Goal: Transaction & Acquisition: Purchase product/service

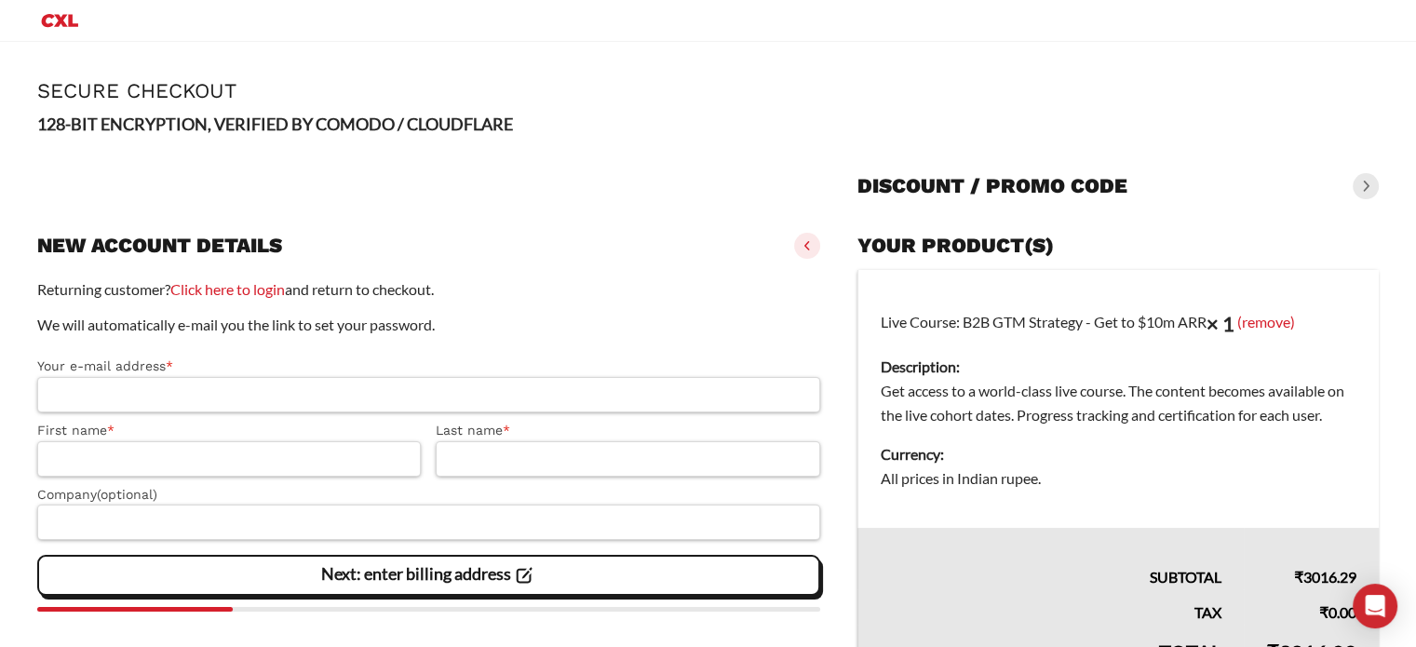
scroll to position [257, 0]
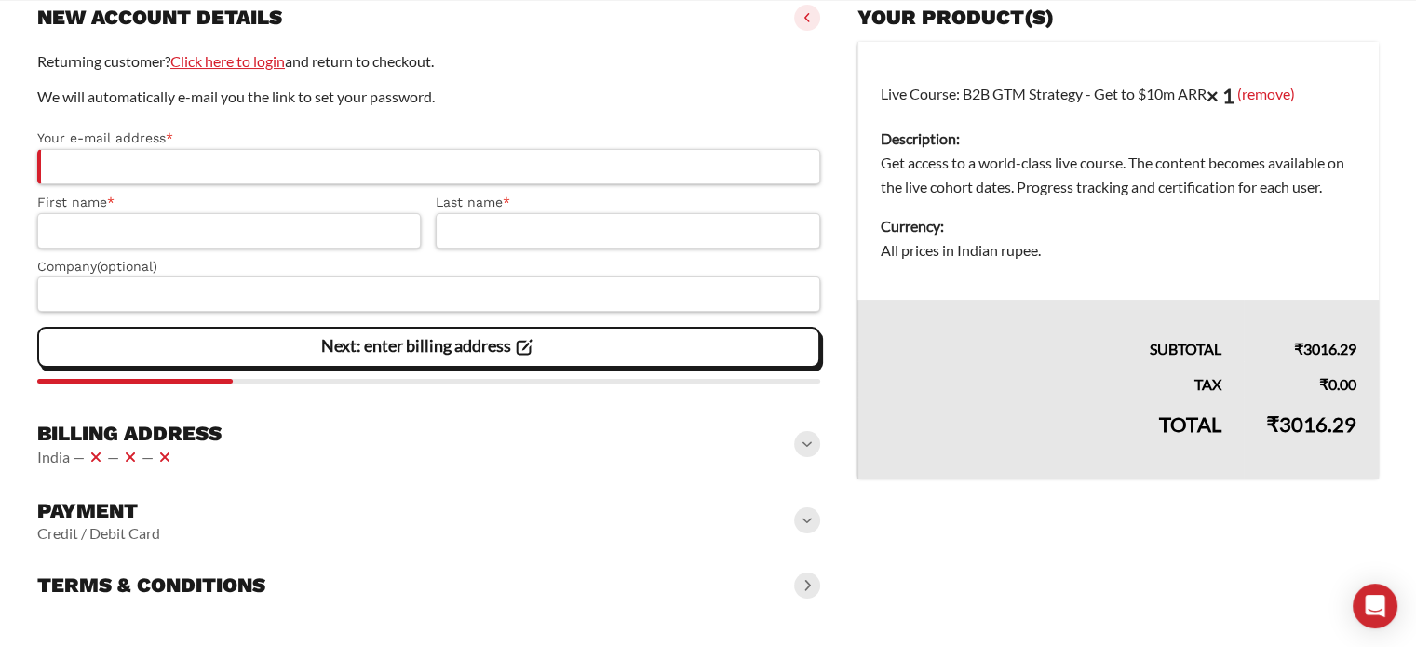
click at [253, 61] on link "Click here to login" at bounding box center [227, 61] width 115 height 18
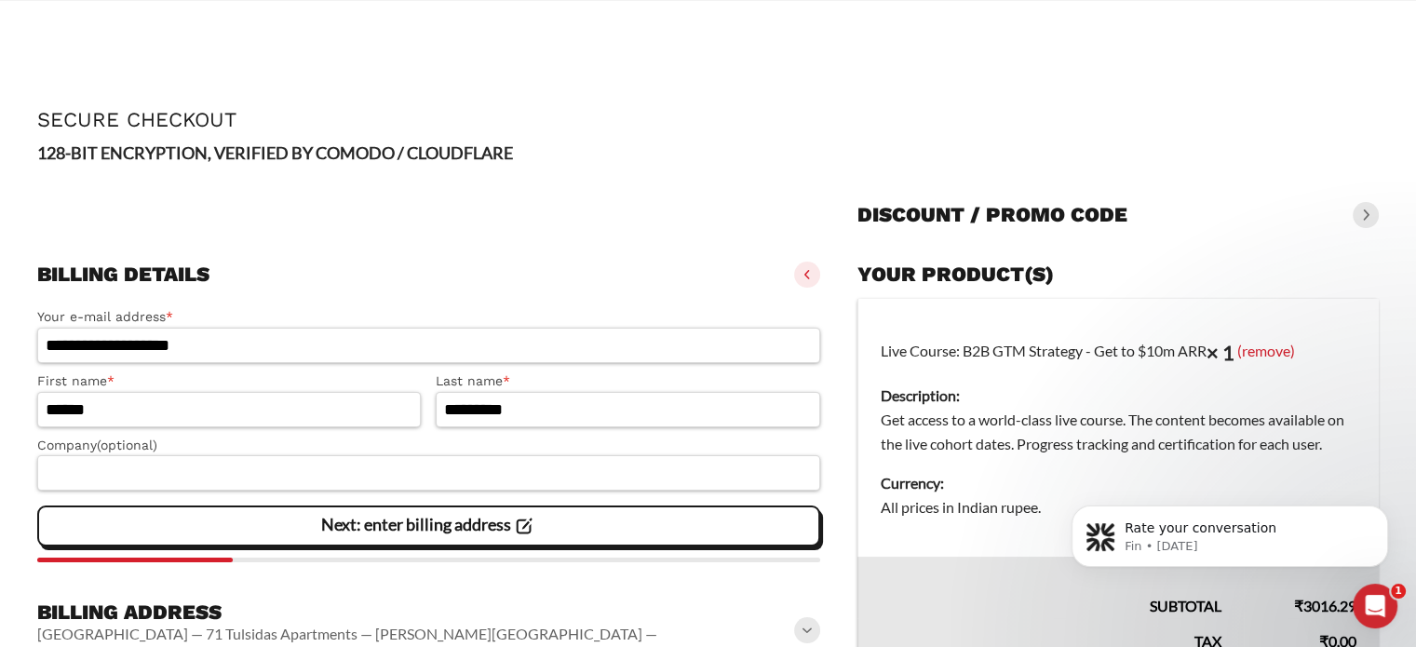
scroll to position [175, 0]
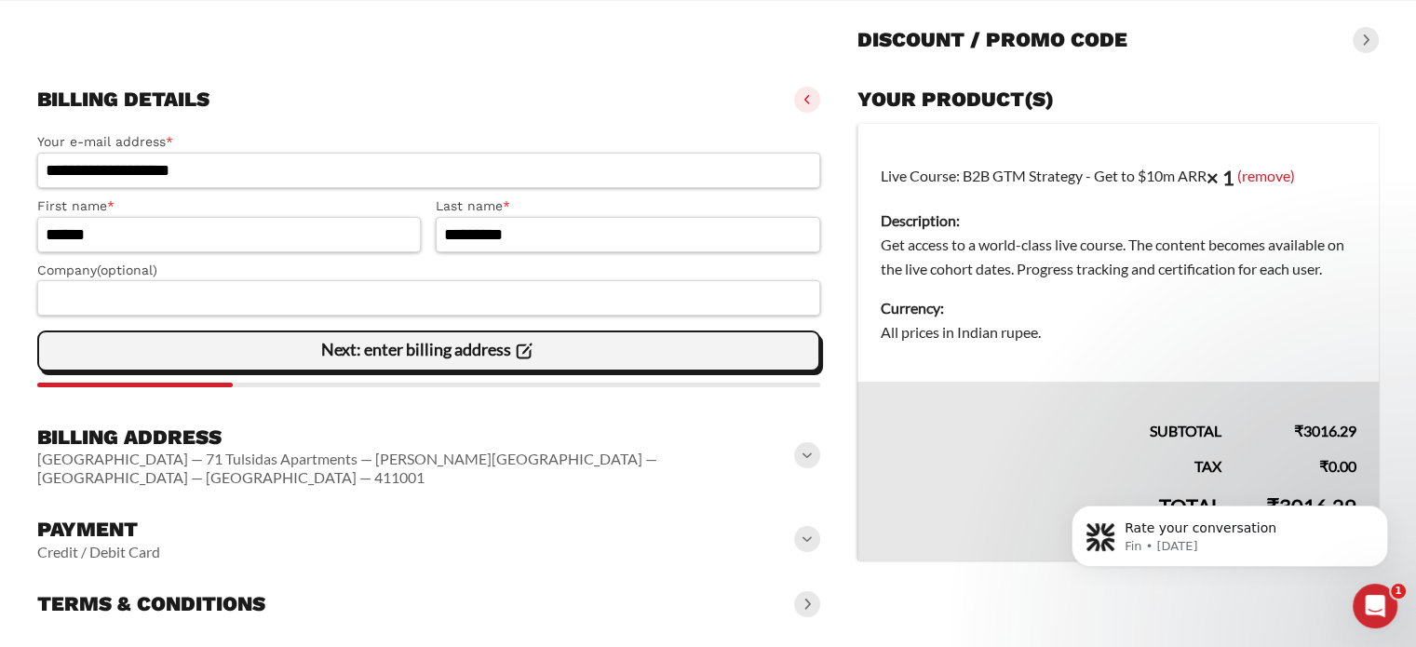
click at [0, 0] on slot "Next: enter billing address" at bounding box center [0, 0] width 0 height 0
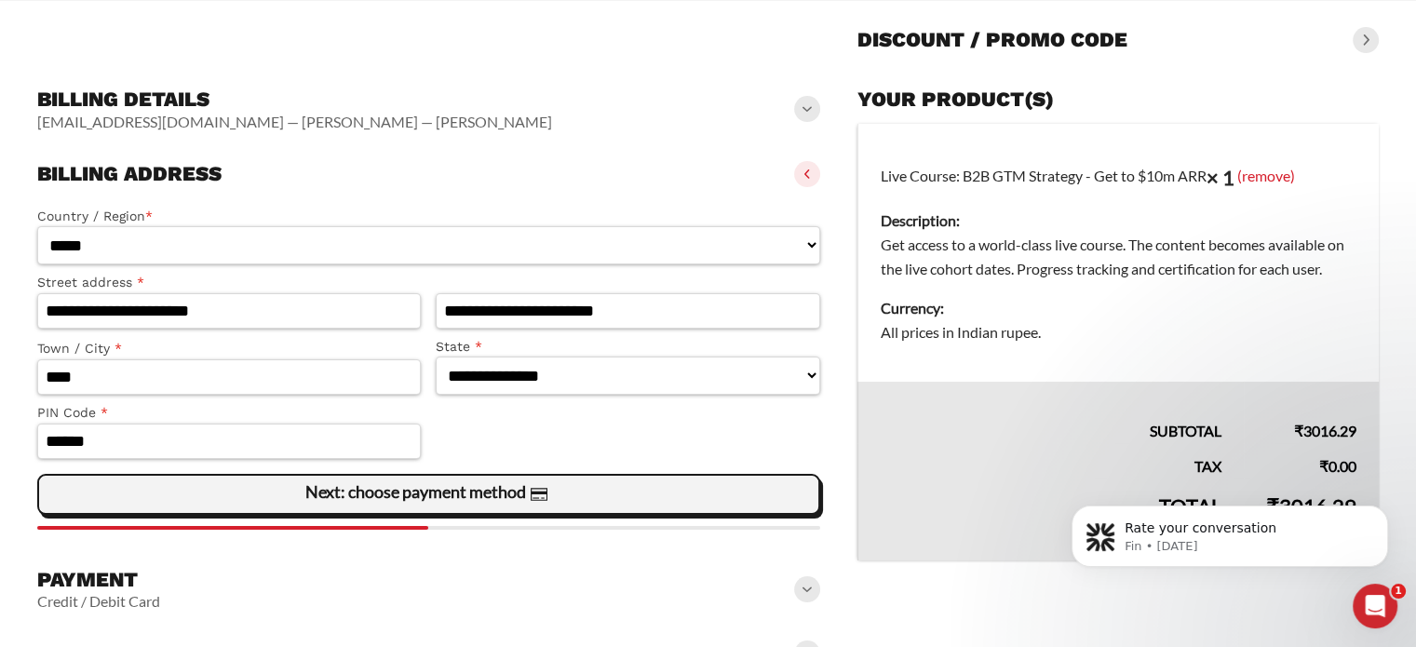
click at [453, 505] on span "Next: choose payment method" at bounding box center [428, 494] width 246 height 39
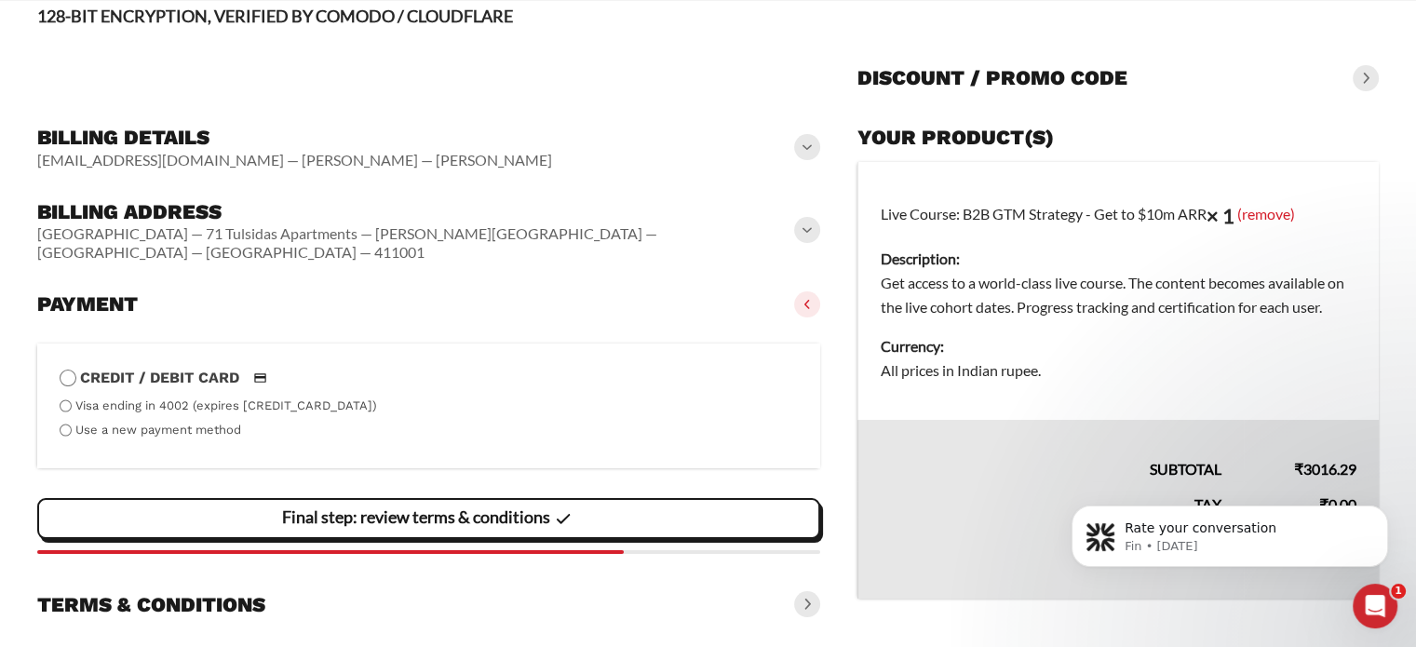
click at [145, 423] on label "Use a new payment method" at bounding box center [158, 430] width 166 height 14
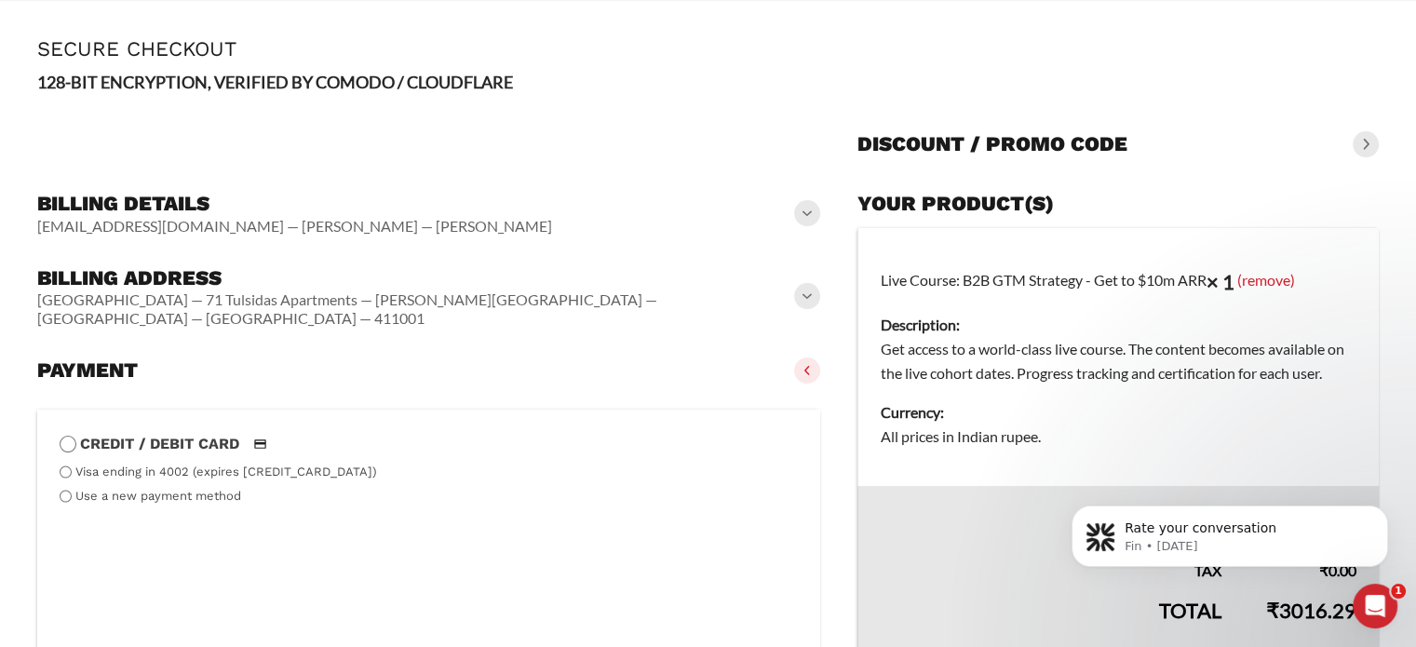
scroll to position [71, 0]
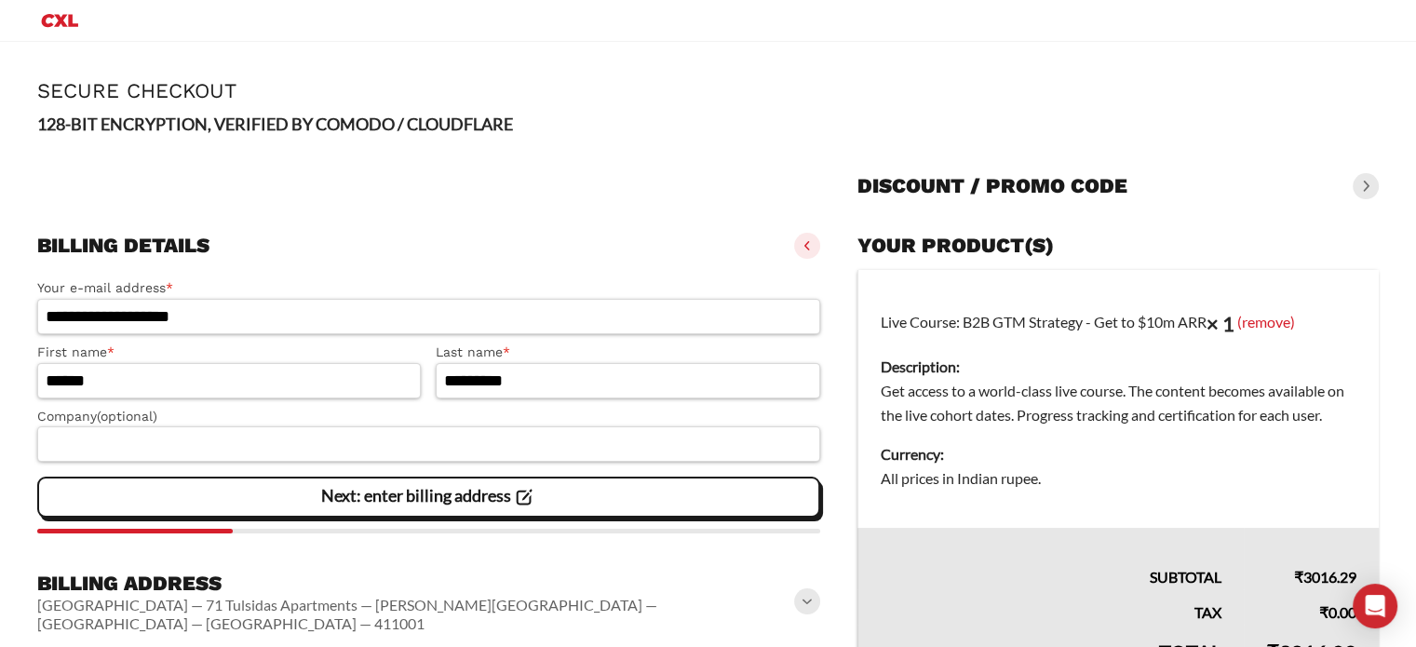
click at [0, 0] on slot "Next: enter billing address" at bounding box center [0, 0] width 0 height 0
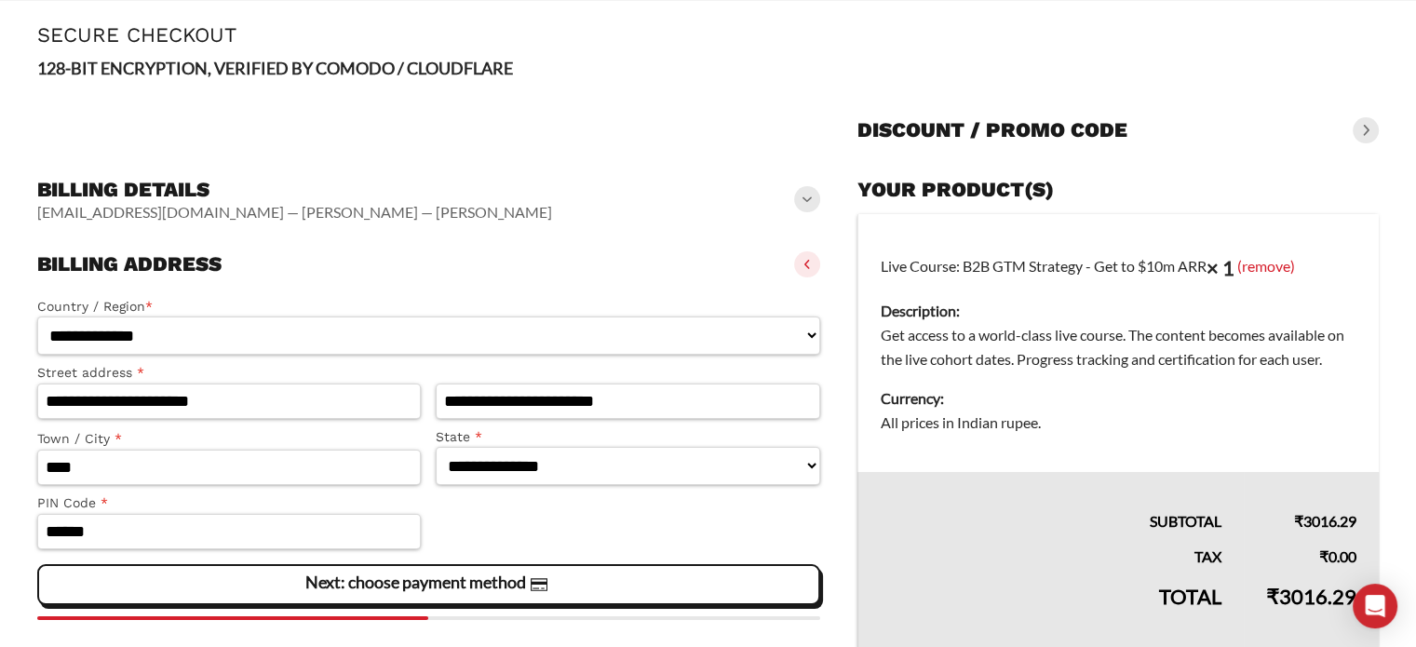
click at [434, 570] on span "Next: choose payment method" at bounding box center [428, 584] width 246 height 39
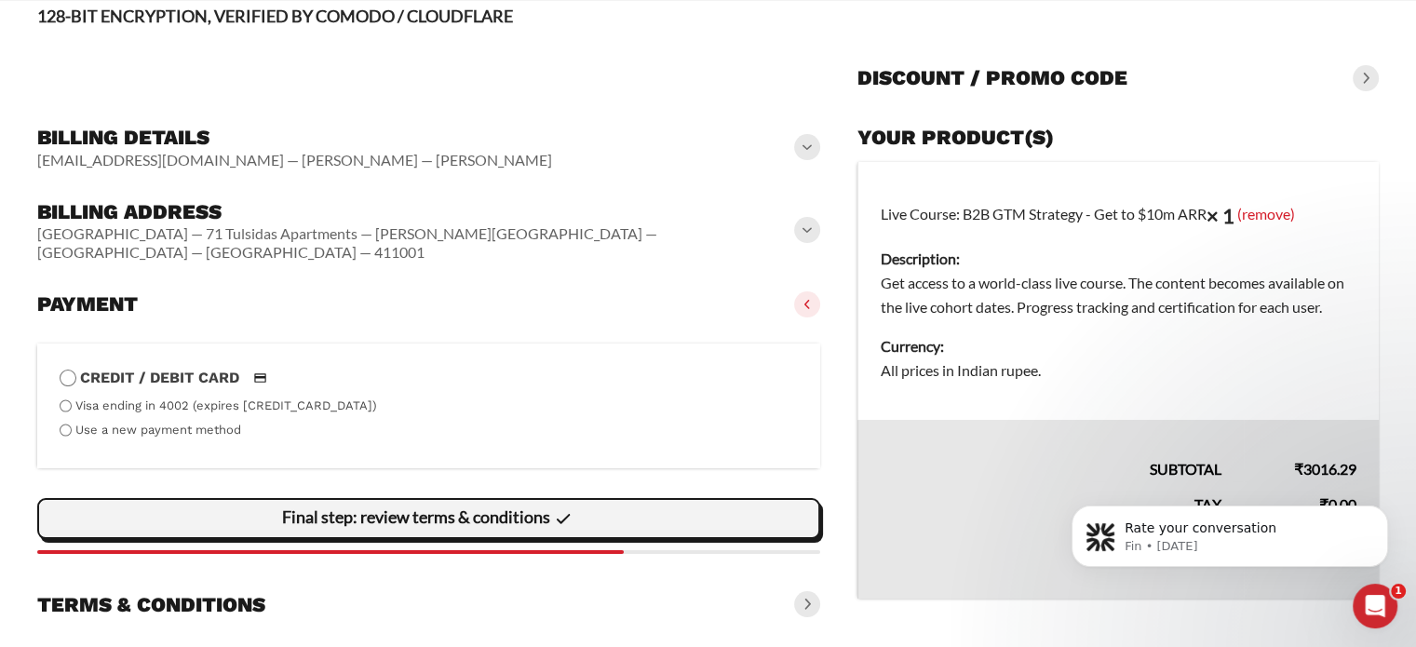
click at [0, 0] on slot "Final step: review terms & conditions" at bounding box center [0, 0] width 0 height 0
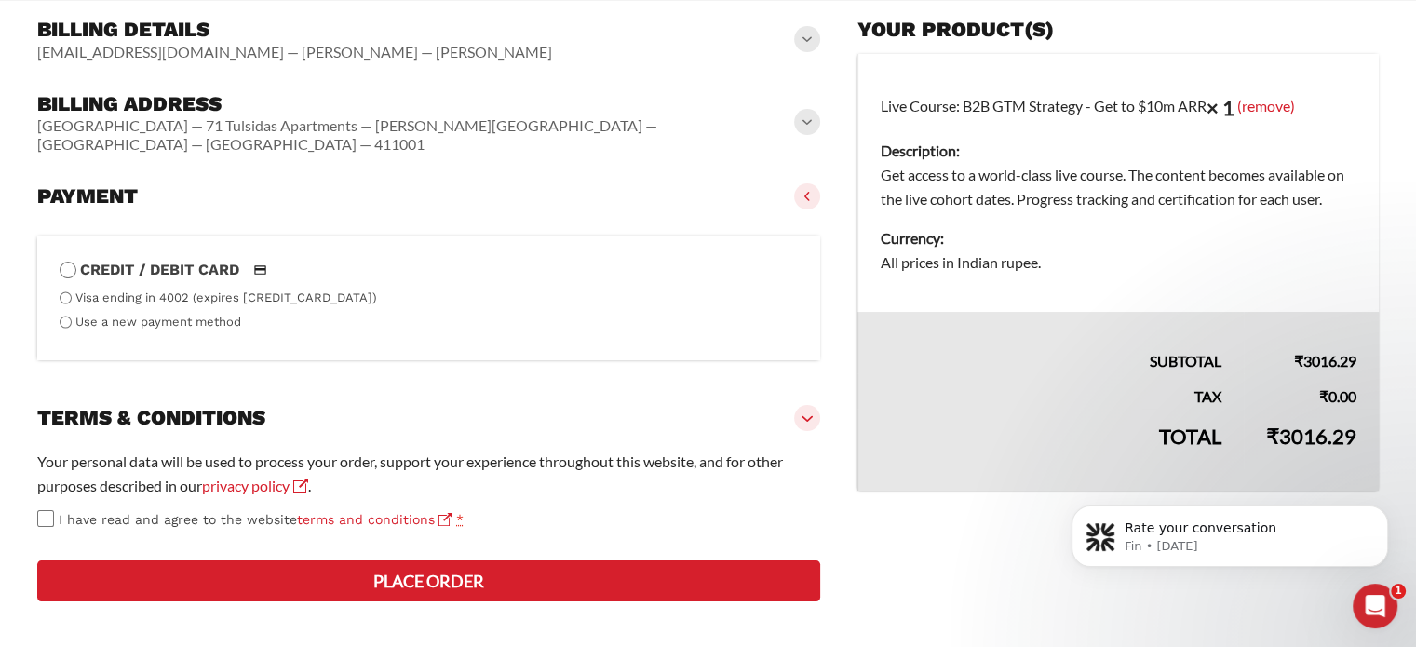
scroll to position [246, 0]
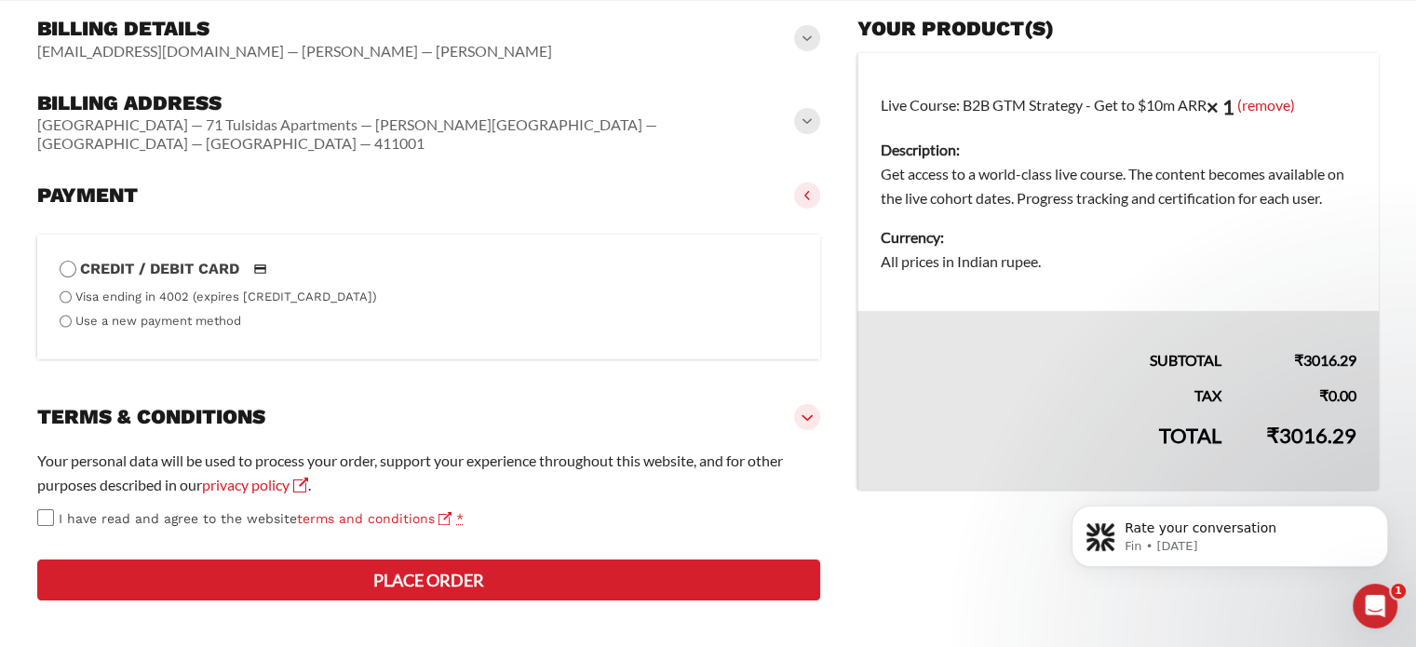
click at [426, 601] on button "Place order" at bounding box center [428, 580] width 783 height 41
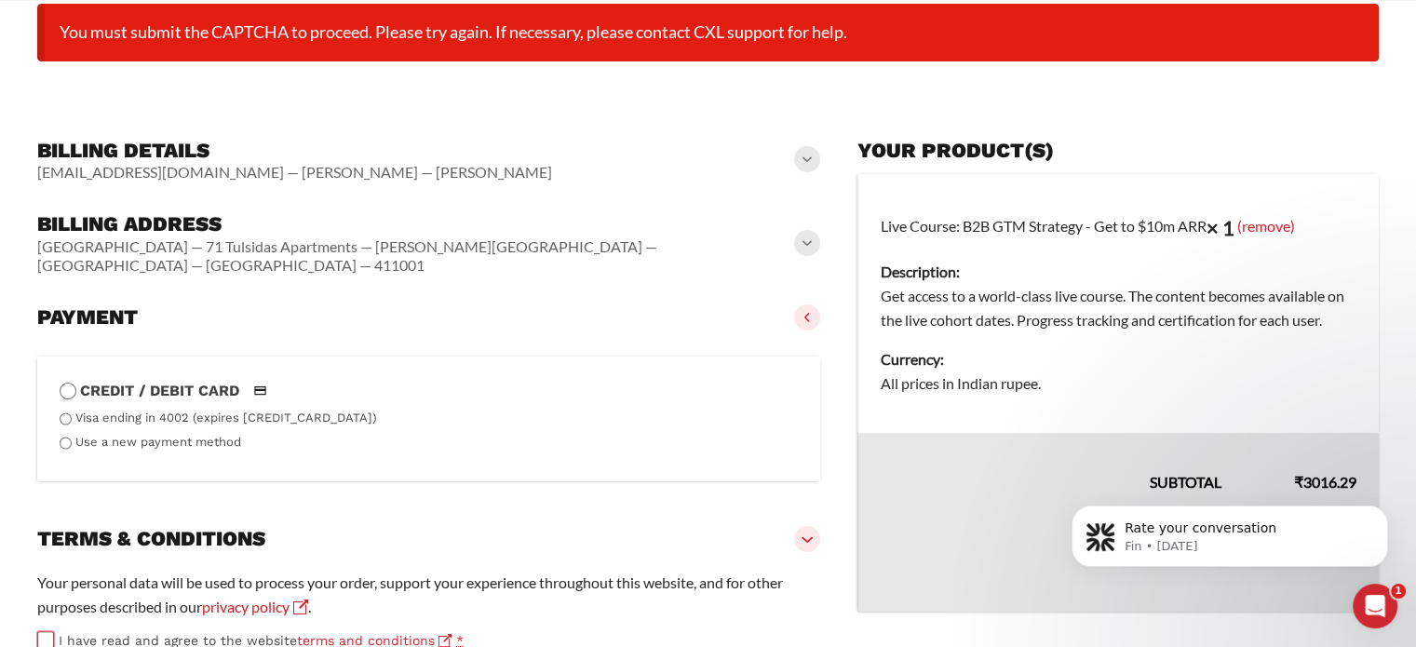
scroll to position [499, 0]
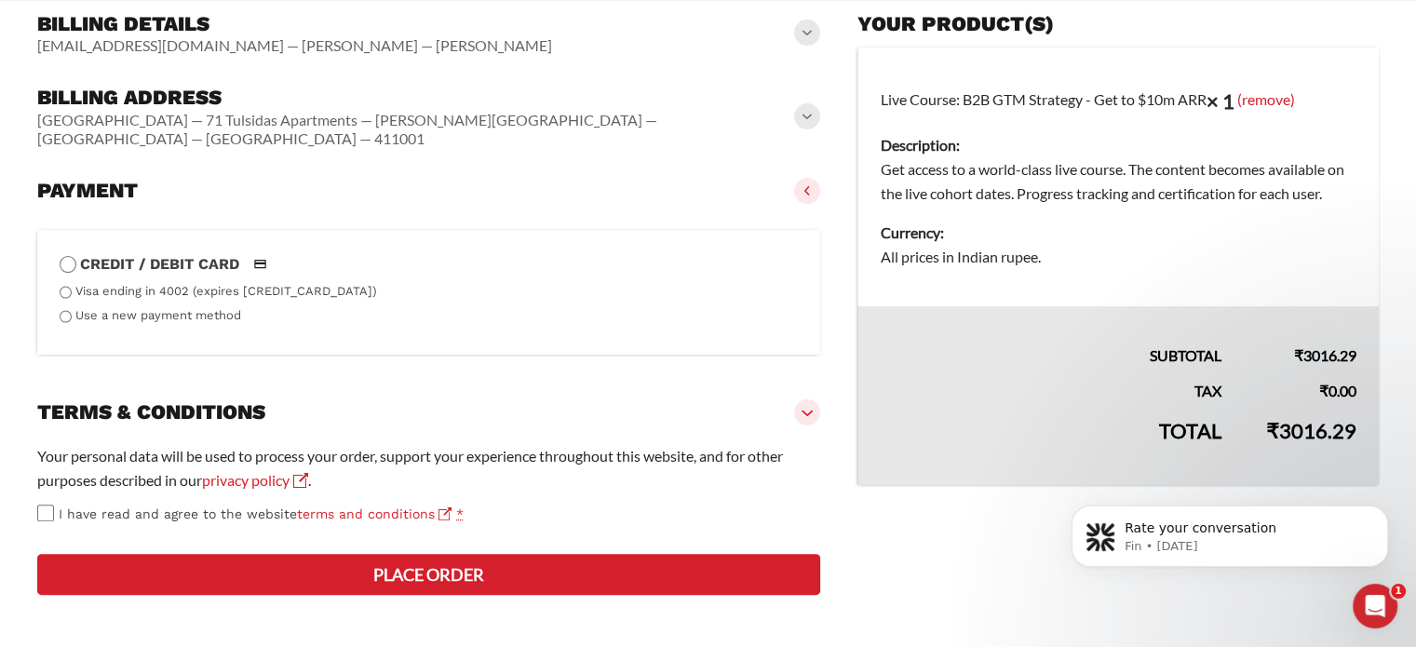
click at [187, 588] on button "Place order" at bounding box center [428, 574] width 783 height 41
